Goal: Communication & Community: Answer question/provide support

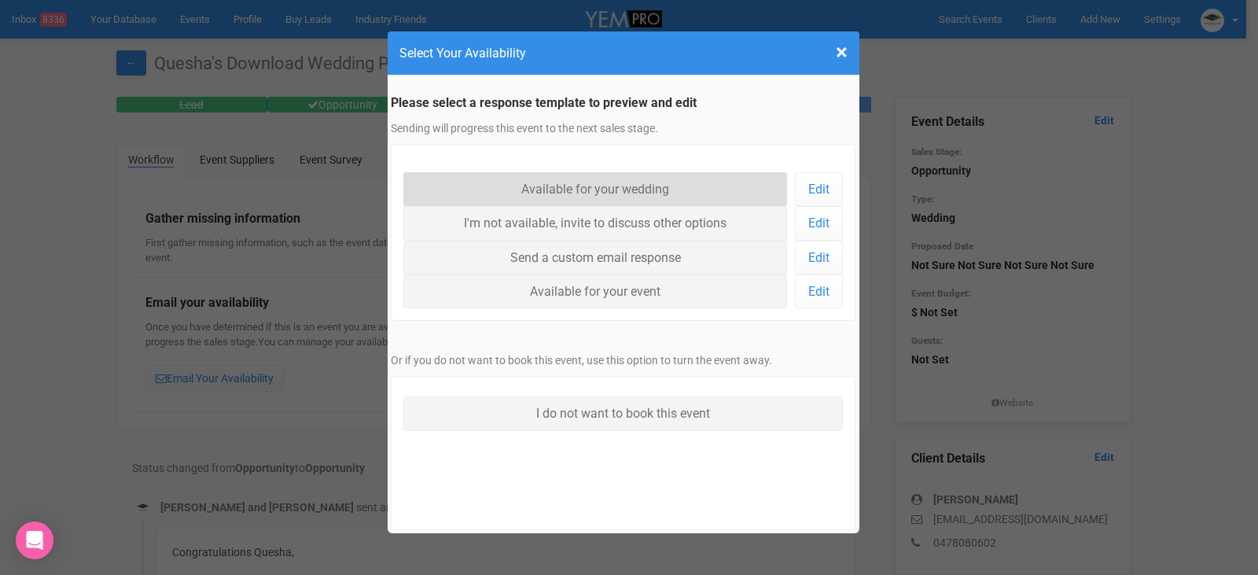
click at [612, 186] on link "Available for your wedding" at bounding box center [595, 189] width 384 height 34
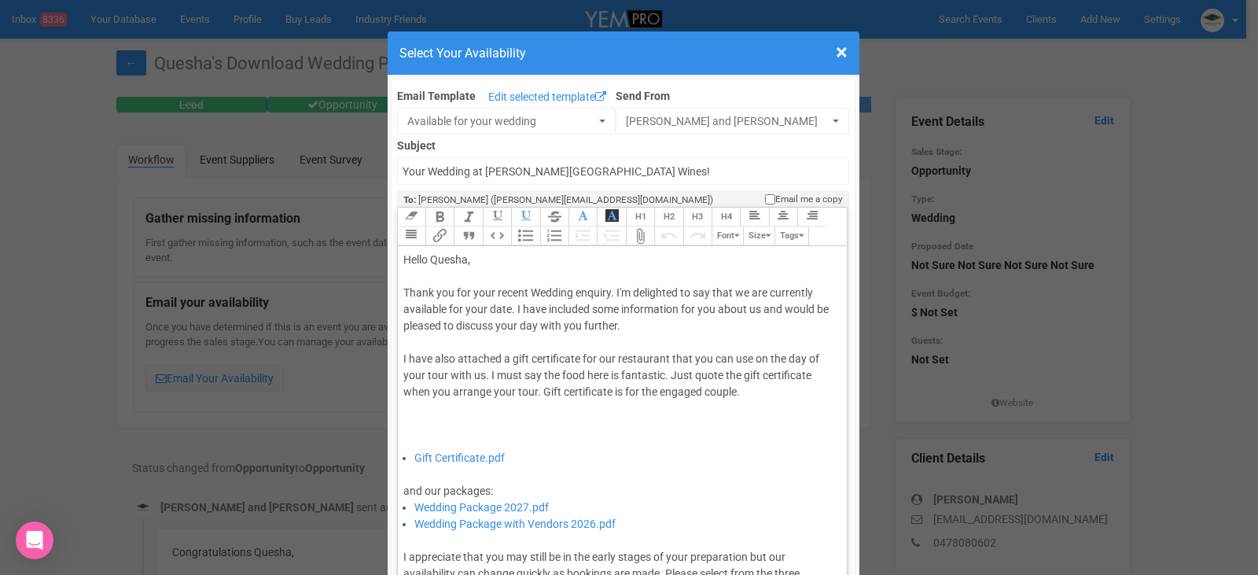
click at [509, 309] on div "Thank you for your recent Wedding enquiry. I'm delighted to say that we are cur…" at bounding box center [619, 367] width 433 height 165
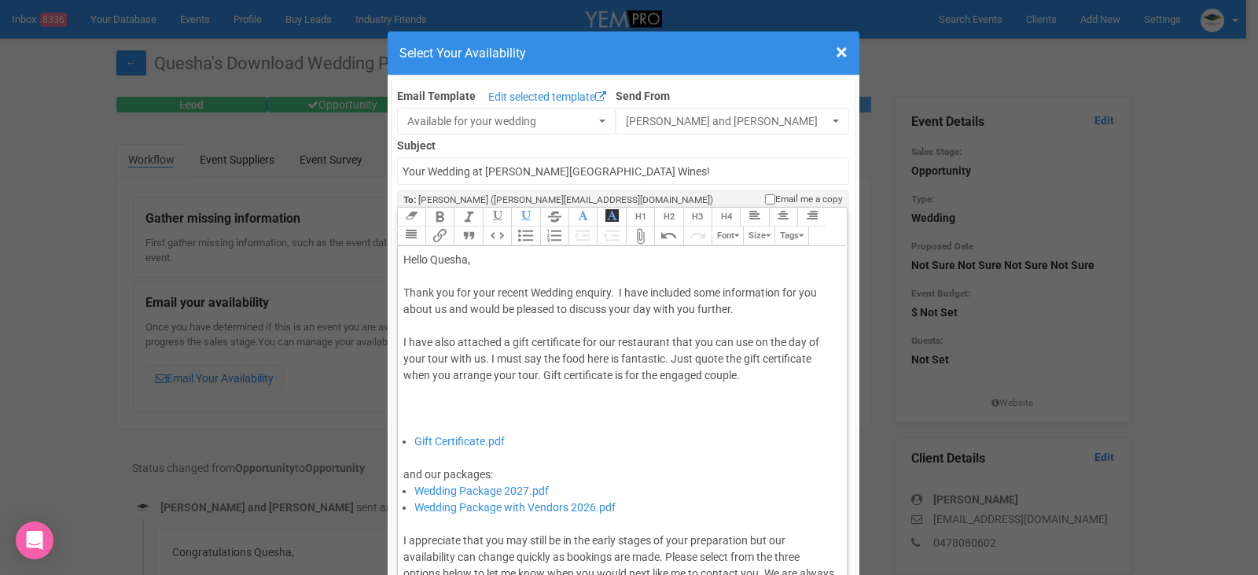
type trix-editor "<div>Hello Quesha,&nbsp;</div><div><br></div><div>Thank you for your recent Wed…"
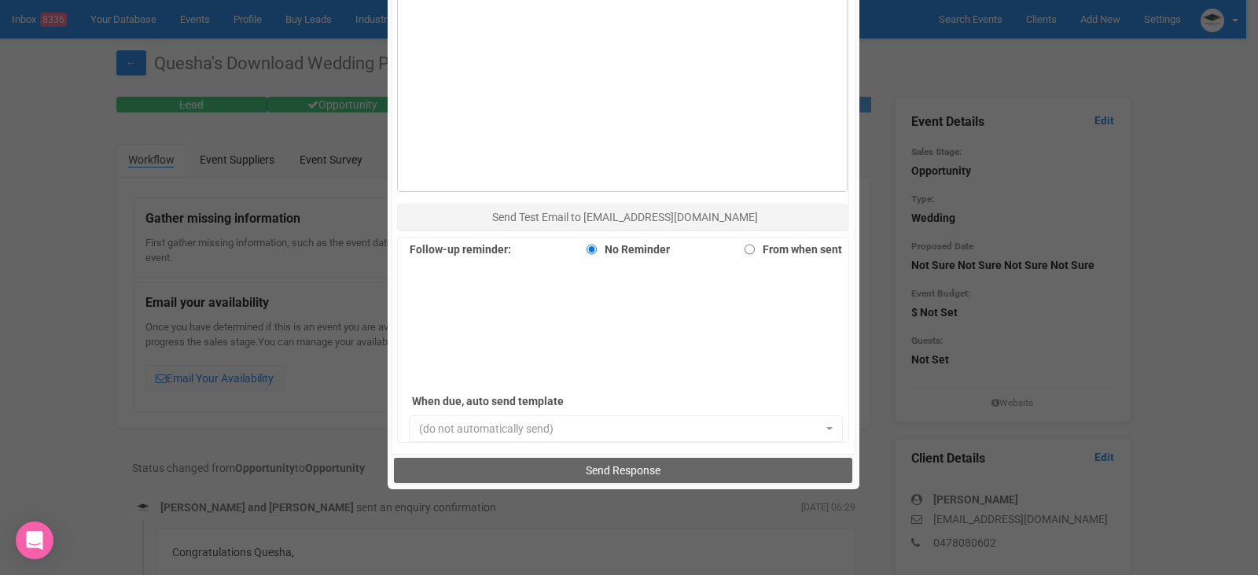
scroll to position [1081, 0]
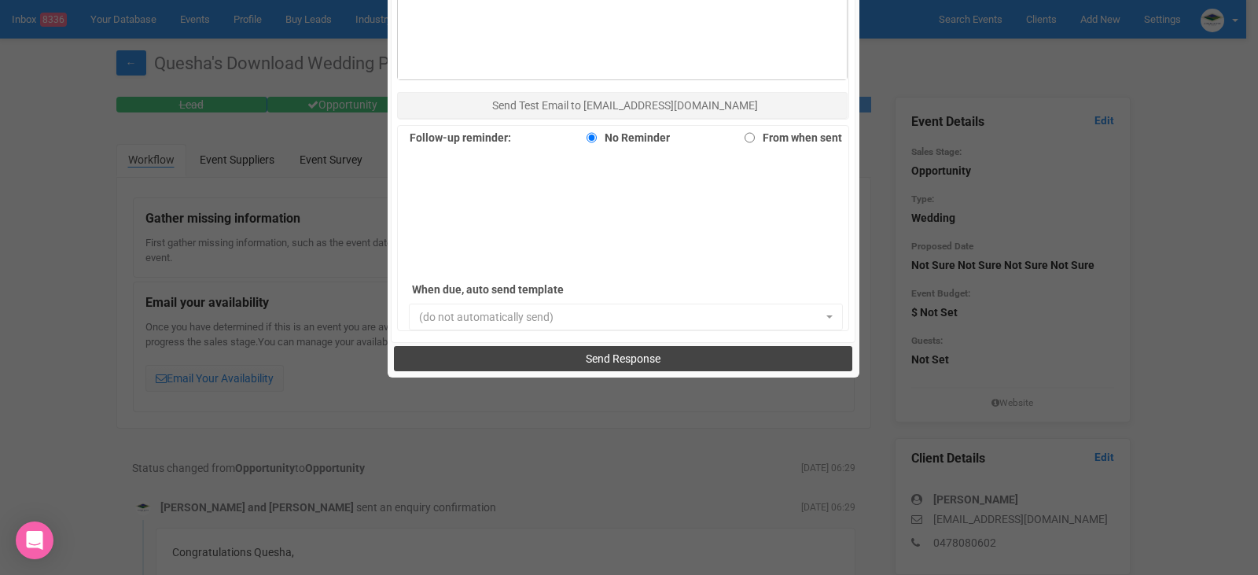
click at [636, 355] on span "Send Response" at bounding box center [623, 358] width 75 height 13
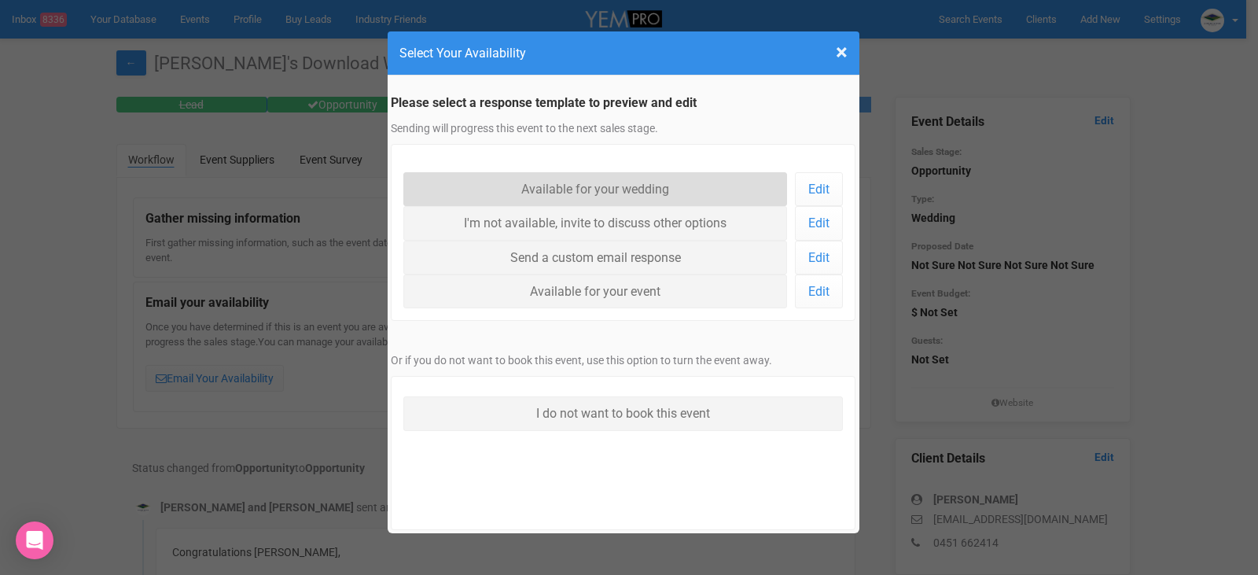
click at [632, 188] on link "Available for your wedding" at bounding box center [595, 189] width 384 height 34
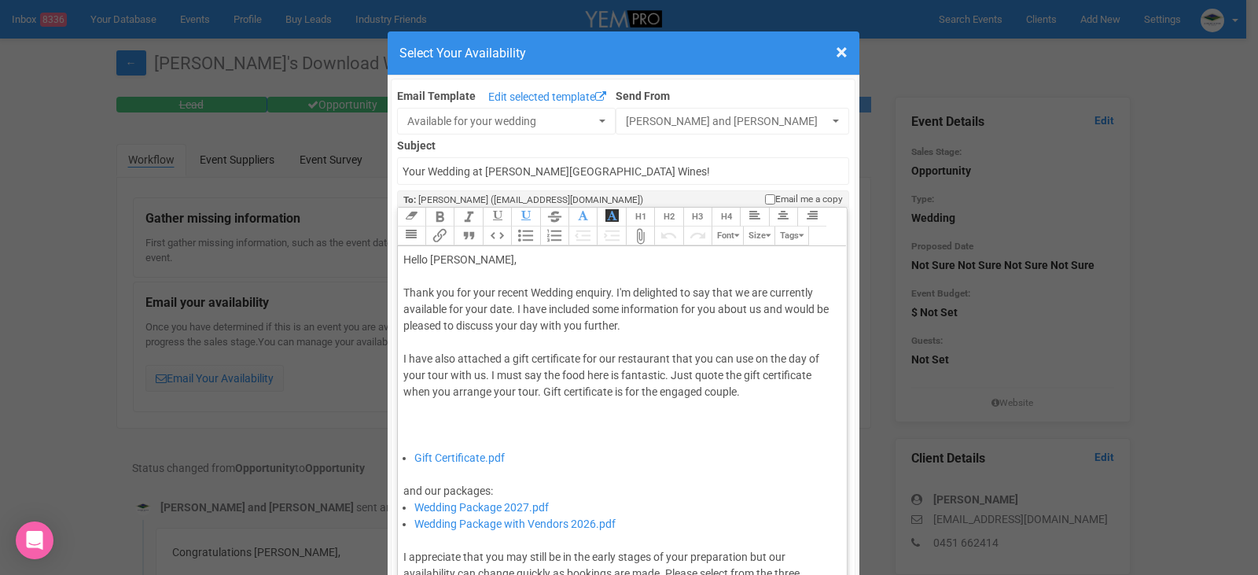
click at [507, 308] on div "Thank you for your recent Wedding enquiry. I'm delighted to say that we are cur…" at bounding box center [619, 367] width 433 height 165
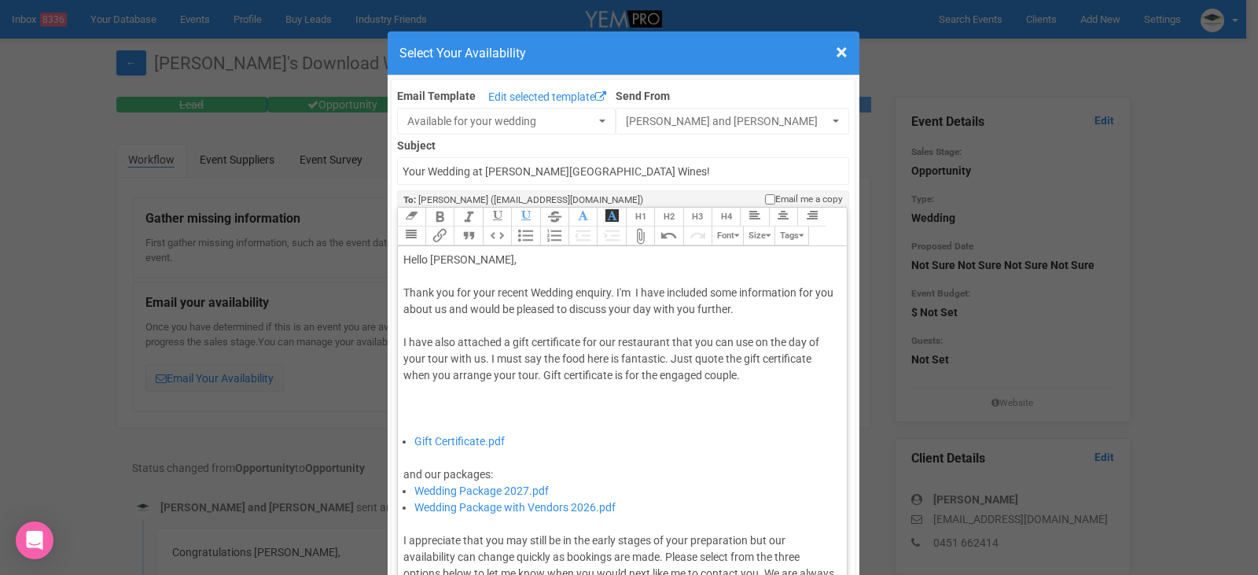
type trix-editor "<div>Hello Sarah,&nbsp;</div><div><br></div><div>Thank you for your recent Wedd…"
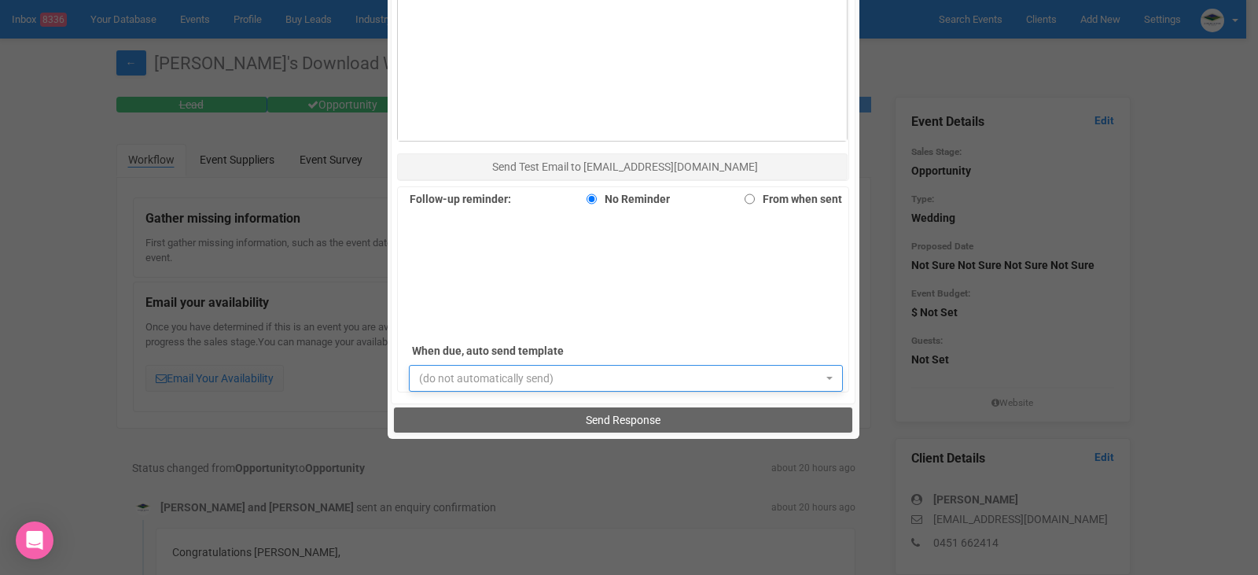
scroll to position [1022, 0]
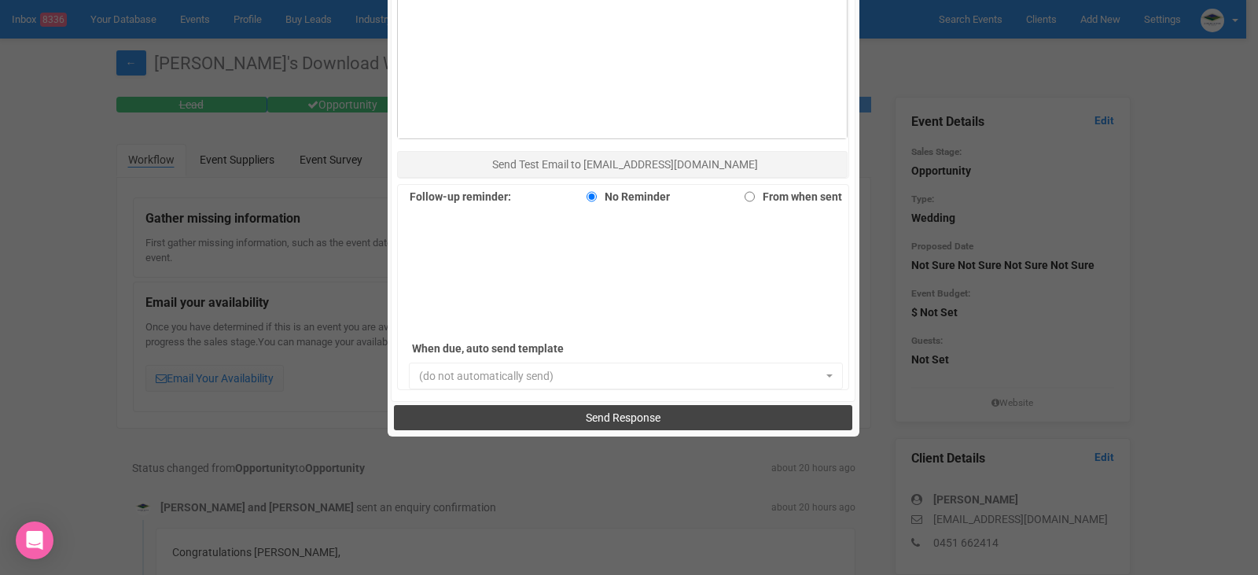
click at [609, 416] on span "Send Response" at bounding box center [623, 417] width 75 height 13
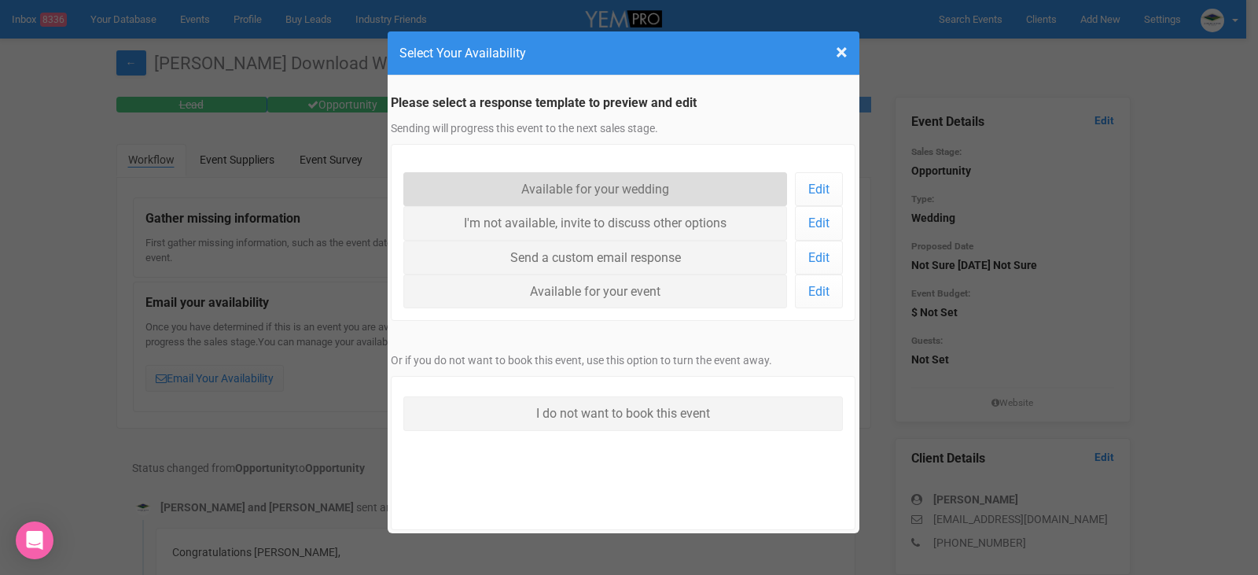
click at [586, 192] on link "Available for your wedding" at bounding box center [595, 189] width 384 height 34
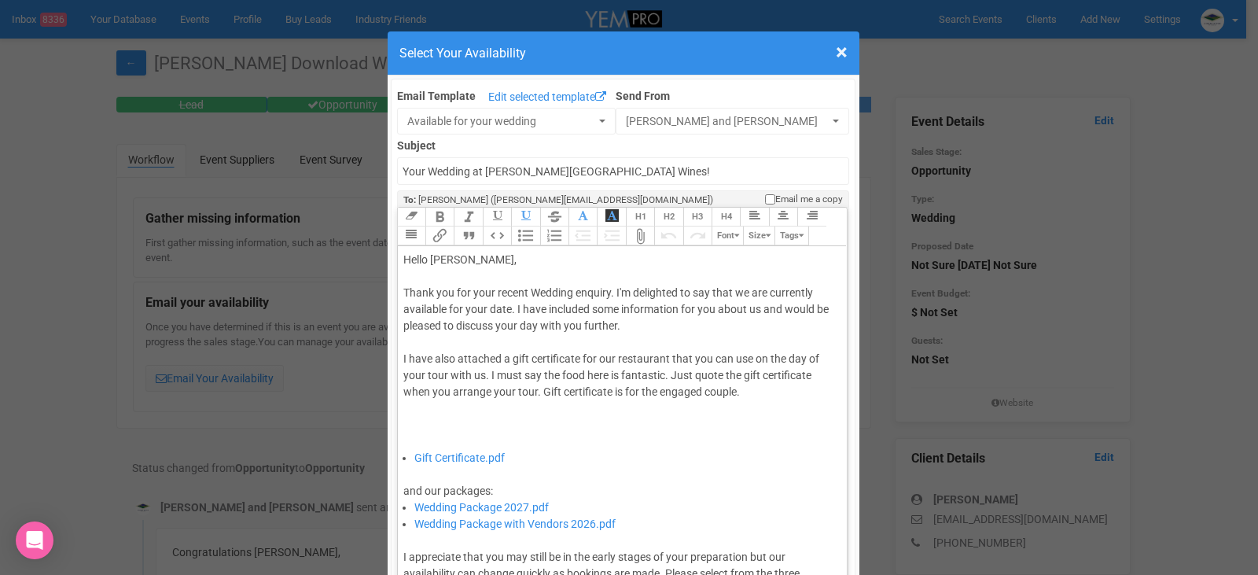
click at [511, 310] on div "Thank you for your recent Wedding enquiry. I'm delighted to say that we are cur…" at bounding box center [619, 367] width 433 height 165
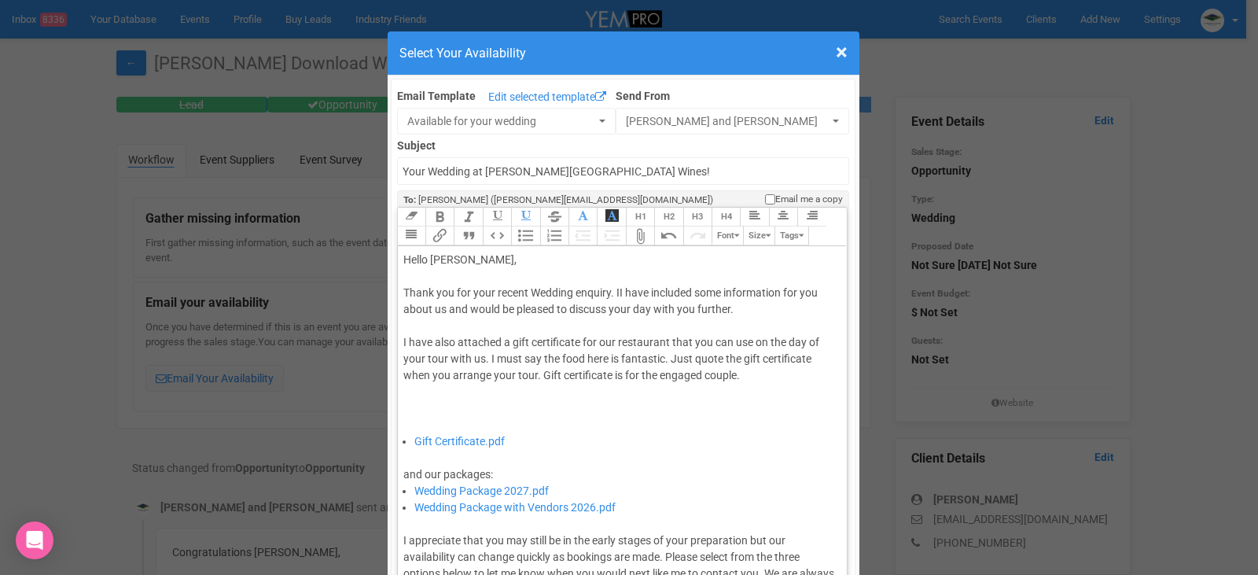
type trix-editor "<div>Hello Cass,&nbsp;</div><div><br></div><div>Thank you for your recent Weddi…"
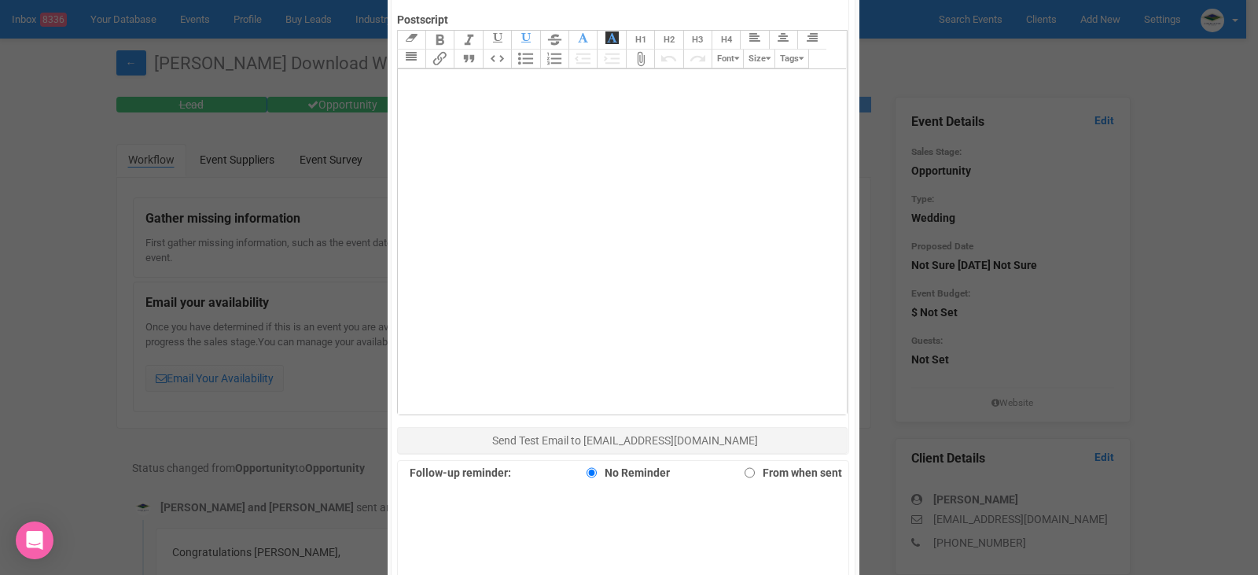
scroll to position [943, 0]
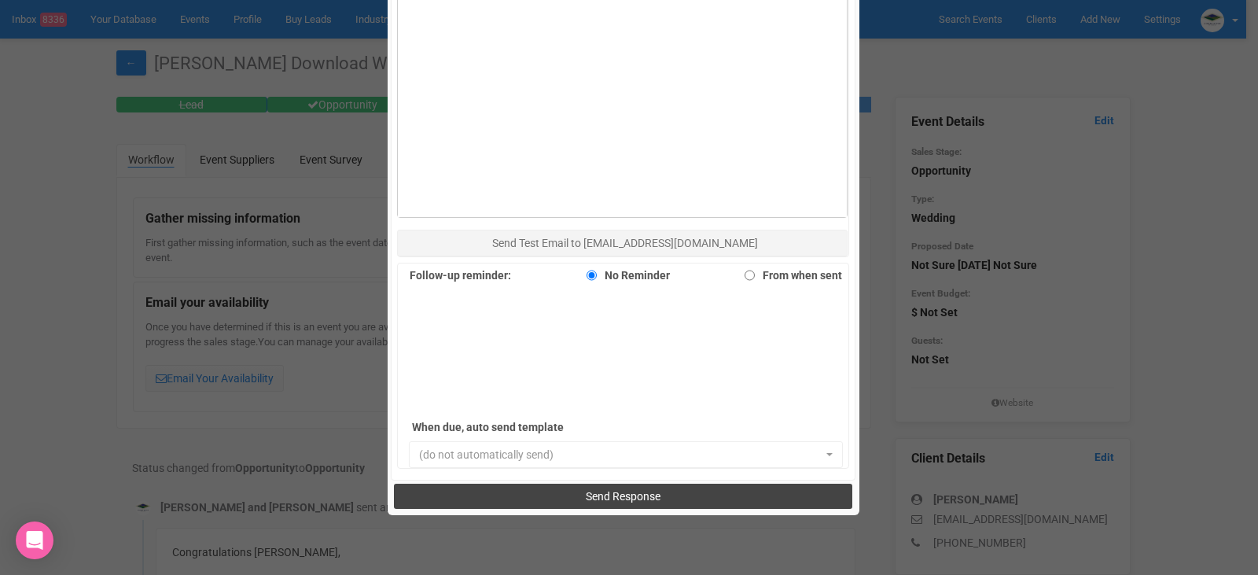
click at [631, 495] on span "Send Response" at bounding box center [623, 496] width 75 height 13
